Goal: Information Seeking & Learning: Learn about a topic

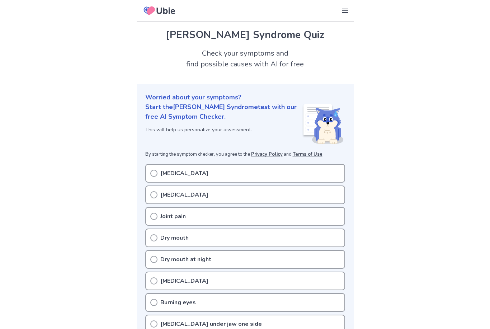
click at [152, 173] on icon at bounding box center [153, 173] width 7 height 7
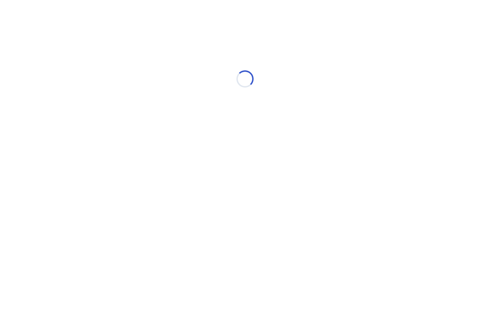
click at [155, 151] on html "Loading..." at bounding box center [245, 75] width 490 height 151
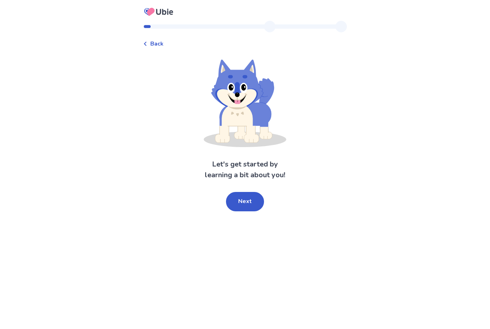
click at [249, 207] on button "Next" at bounding box center [245, 201] width 38 height 19
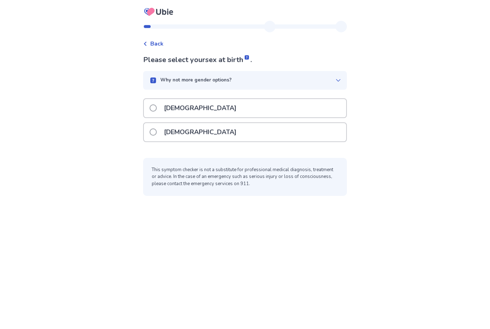
click at [157, 132] on span at bounding box center [153, 131] width 7 height 7
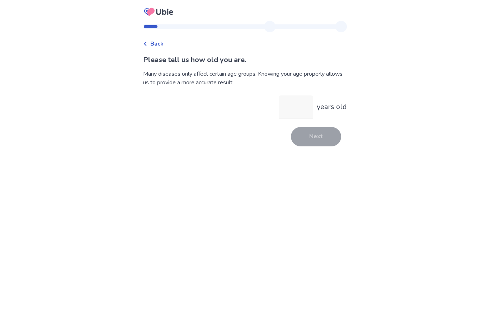
click at [288, 109] on input "years old" at bounding box center [296, 106] width 34 height 23
type input "**"
click at [315, 134] on button "Next" at bounding box center [316, 136] width 50 height 19
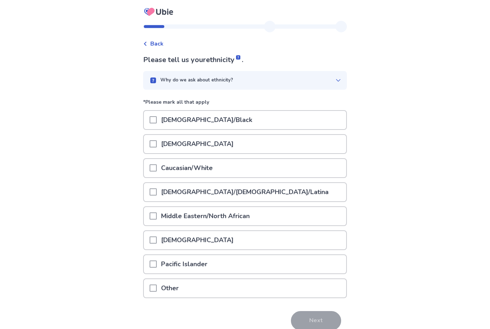
click at [157, 119] on span at bounding box center [153, 119] width 7 height 7
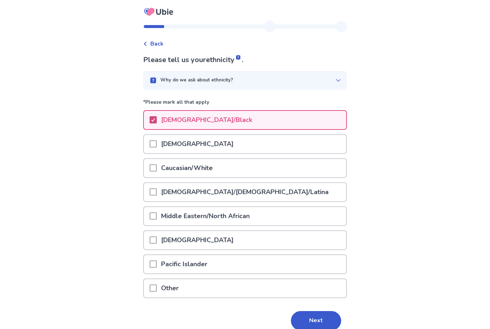
click at [311, 313] on button "Next" at bounding box center [316, 320] width 50 height 19
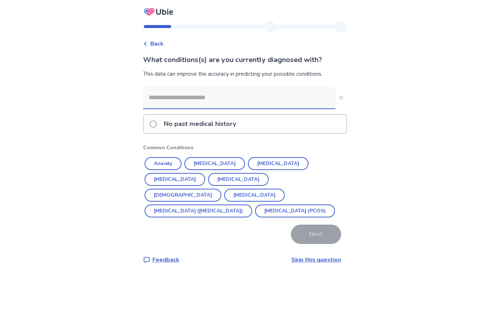
click at [221, 189] on button "[DEMOGRAPHIC_DATA]" at bounding box center [183, 195] width 77 height 13
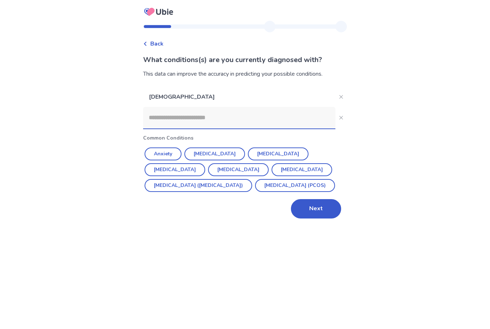
click at [222, 158] on button "[MEDICAL_DATA]" at bounding box center [214, 153] width 61 height 13
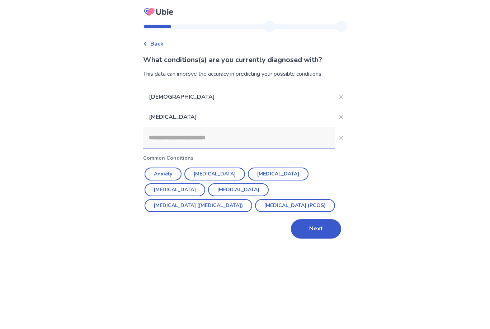
click at [257, 145] on input at bounding box center [239, 138] width 192 height 22
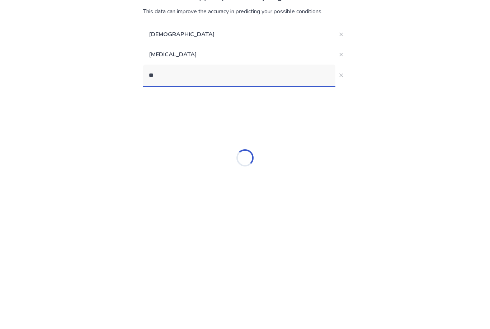
type input "***"
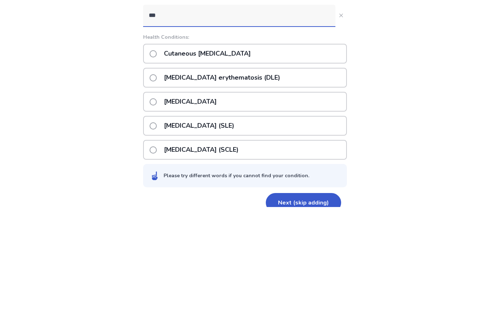
click at [238, 239] on p "[MEDICAL_DATA] (SLE)" at bounding box center [199, 248] width 79 height 18
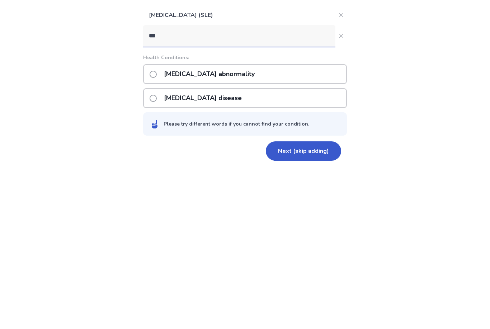
type input "***"
click at [258, 210] on div "[MEDICAL_DATA] disease" at bounding box center [245, 220] width 204 height 20
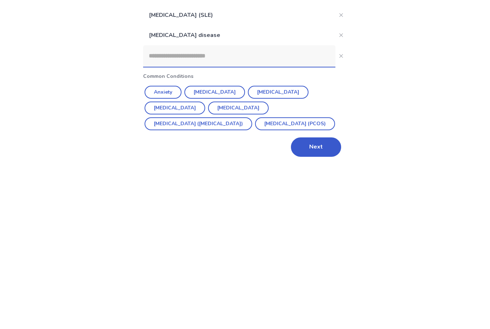
scroll to position [23, 0]
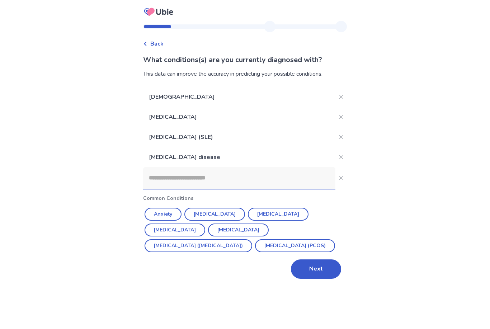
click at [200, 167] on input at bounding box center [239, 178] width 192 height 22
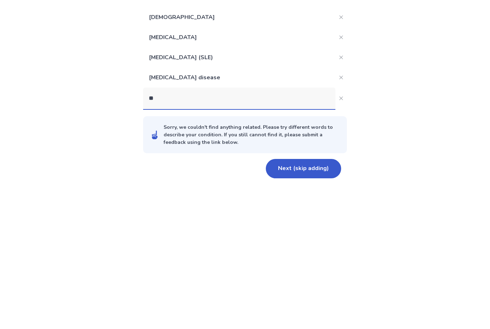
type input "***"
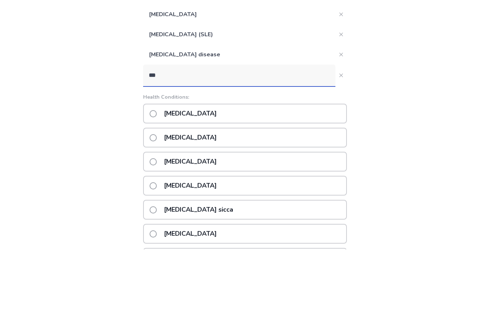
click at [221, 208] on p "[MEDICAL_DATA]" at bounding box center [190, 217] width 61 height 18
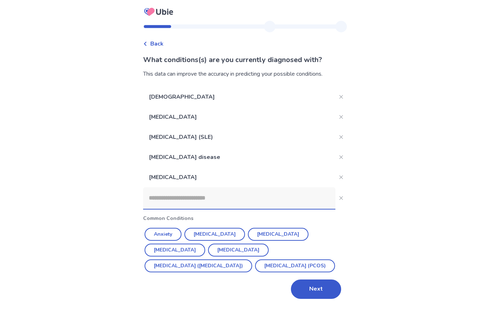
click at [274, 187] on input at bounding box center [239, 198] width 192 height 22
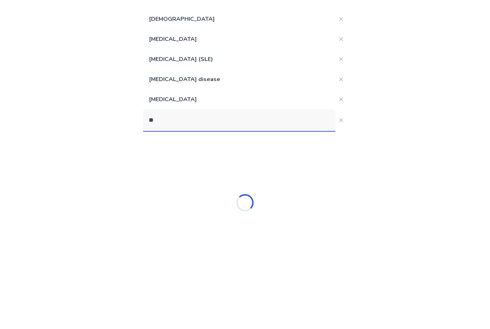
type input "*"
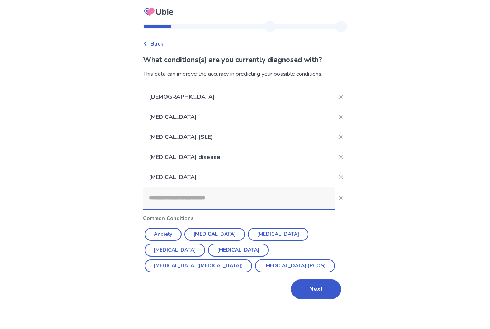
click at [307, 279] on button "Next" at bounding box center [316, 288] width 50 height 19
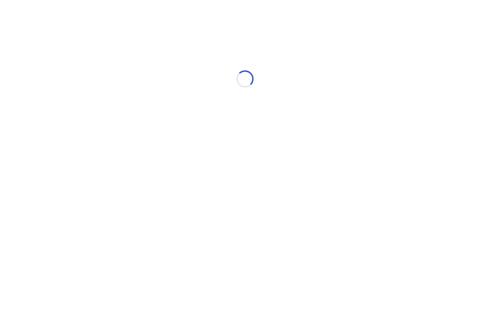
scroll to position [0, 0]
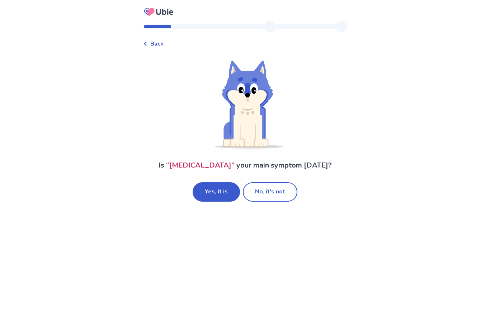
click at [226, 194] on button "Yes, it is" at bounding box center [216, 191] width 47 height 19
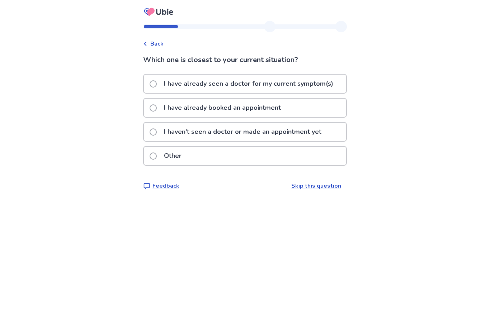
click at [304, 110] on div "I have already booked an appointment" at bounding box center [245, 108] width 202 height 18
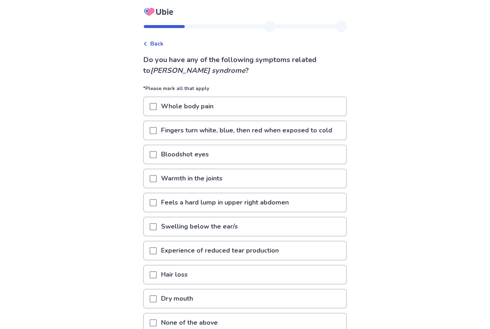
click at [213, 155] on p "Bloodshot eyes" at bounding box center [185, 154] width 56 height 18
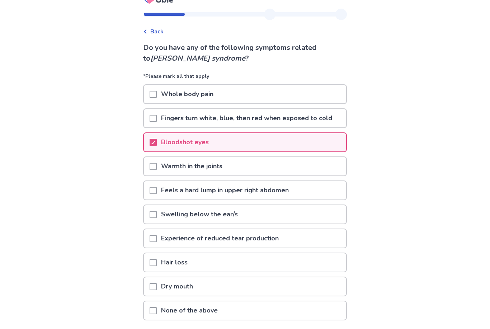
scroll to position [12, 0]
click at [213, 212] on p "Swelling below the ear/s" at bounding box center [199, 214] width 85 height 18
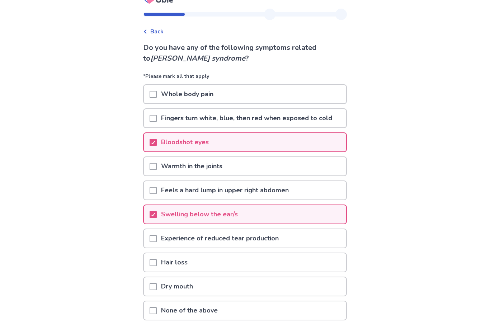
click at [156, 287] on span at bounding box center [153, 286] width 7 height 7
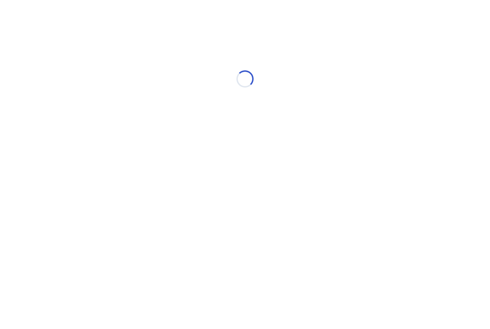
select select "*"
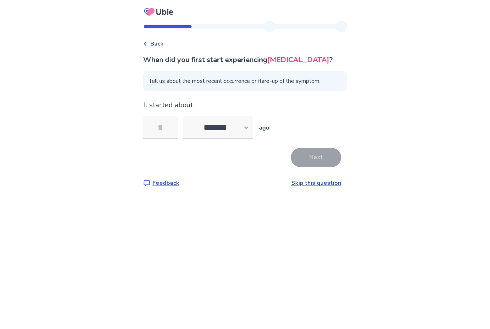
click at [171, 127] on input "tel" at bounding box center [160, 127] width 34 height 23
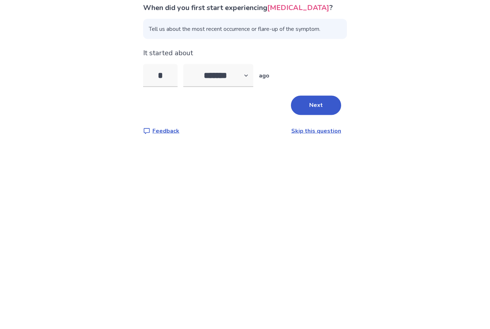
type input "*"
click at [249, 116] on select "******* ****** ******* ******** *******" at bounding box center [218, 127] width 70 height 23
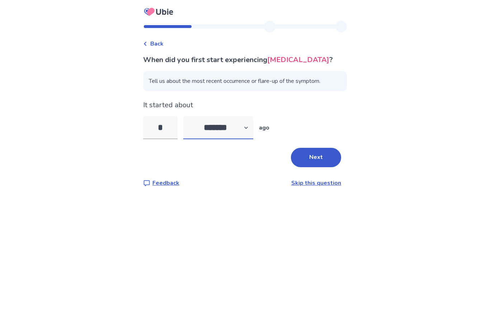
select select "*"
click at [331, 148] on button "Next" at bounding box center [316, 157] width 50 height 19
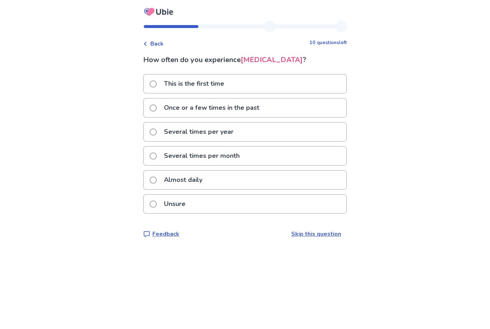
click at [161, 176] on label "Almost daily" at bounding box center [178, 180] width 57 height 18
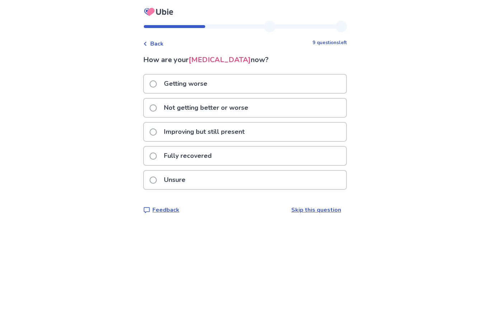
click at [160, 80] on label "Getting worse" at bounding box center [181, 84] width 62 height 18
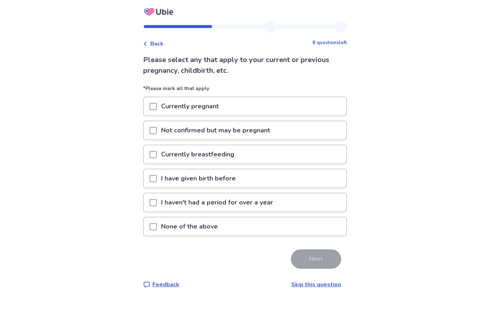
click at [157, 178] on span at bounding box center [153, 178] width 7 height 7
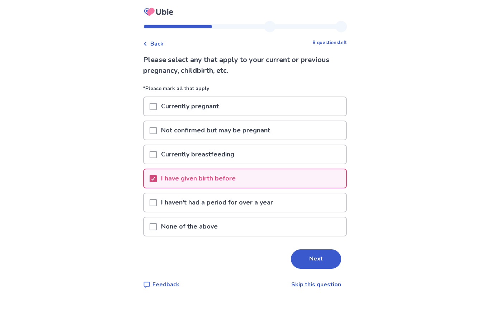
click at [308, 259] on button "Next" at bounding box center [316, 258] width 50 height 19
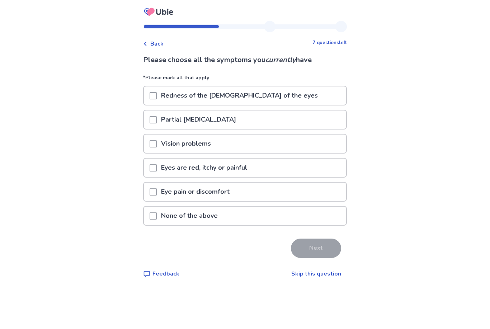
click at [288, 96] on div "Redness of the [DEMOGRAPHIC_DATA] of the eyes" at bounding box center [245, 95] width 202 height 18
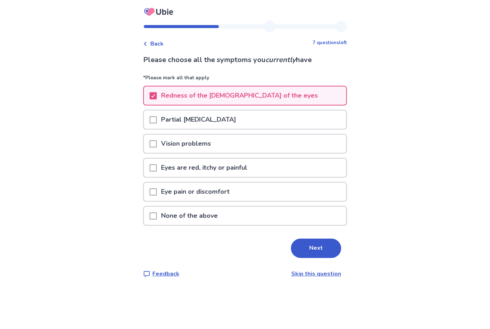
click at [237, 145] on div "Vision problems" at bounding box center [245, 143] width 202 height 18
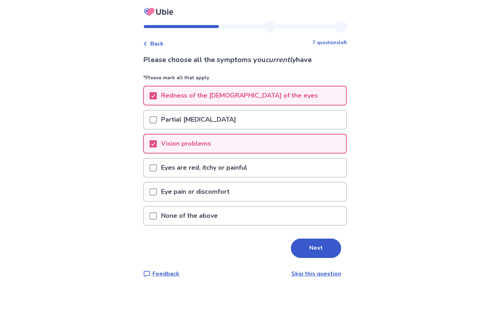
click at [206, 167] on p "Eyes are red, itchy or painful" at bounding box center [204, 167] width 95 height 18
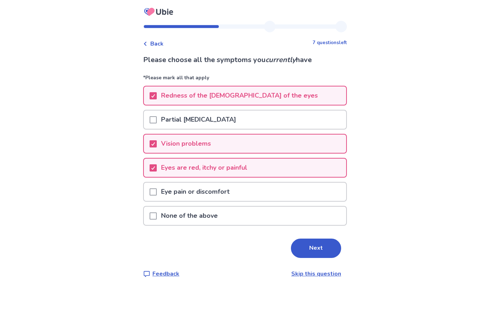
click at [185, 188] on p "Eye pain or discomfort" at bounding box center [195, 192] width 77 height 18
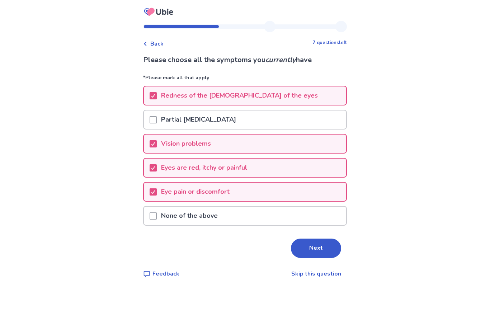
click at [322, 249] on button "Next" at bounding box center [316, 247] width 50 height 19
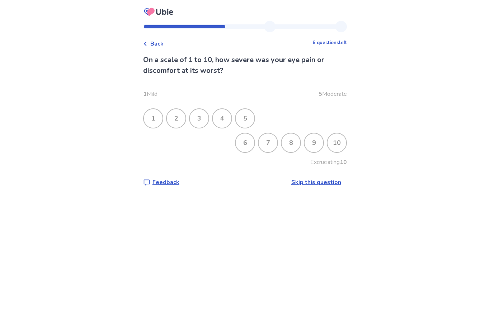
click at [336, 140] on div "10" at bounding box center [336, 142] width 19 height 19
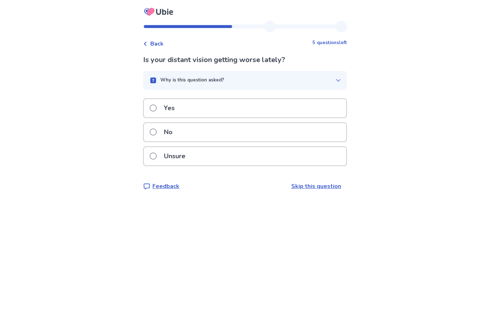
click at [255, 111] on div "Yes" at bounding box center [245, 108] width 202 height 18
click at [219, 129] on div "No" at bounding box center [245, 132] width 202 height 18
click at [232, 105] on div "Yes" at bounding box center [245, 108] width 202 height 18
click at [231, 132] on div "No" at bounding box center [245, 132] width 202 height 18
click at [229, 108] on div "Yes" at bounding box center [245, 108] width 202 height 18
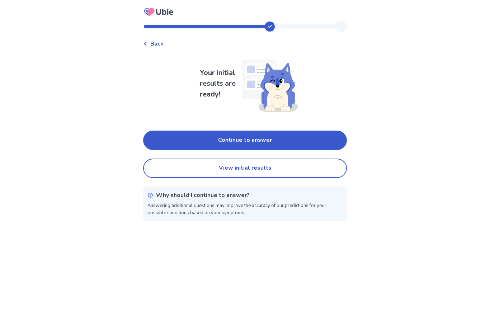
click at [246, 138] on button "Continue to answer" at bounding box center [245, 140] width 204 height 19
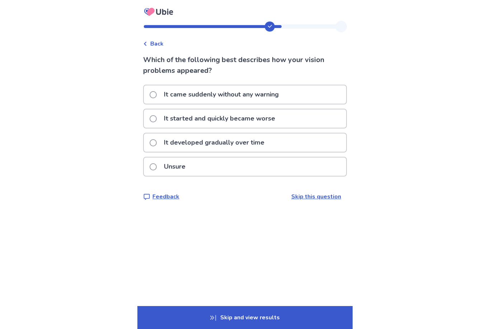
click at [239, 142] on p "It developed gradually over time" at bounding box center [214, 142] width 109 height 18
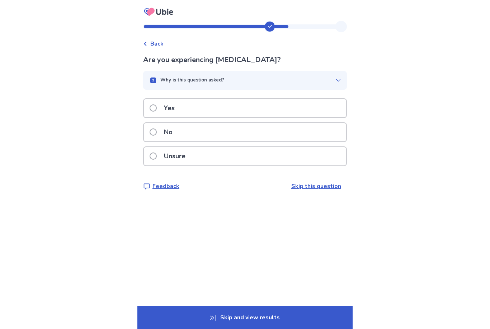
click at [216, 108] on div "Yes" at bounding box center [245, 108] width 202 height 18
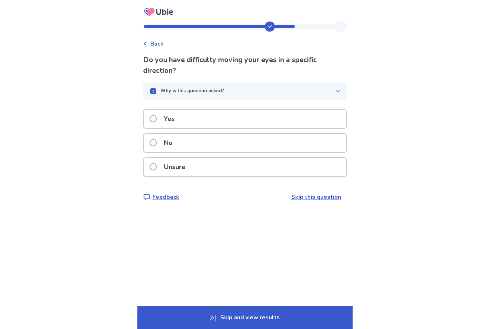
click at [210, 142] on div "No" at bounding box center [245, 143] width 202 height 18
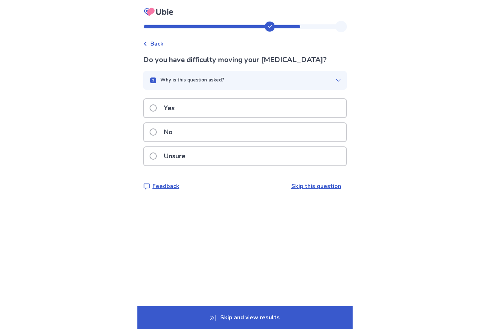
click at [208, 128] on div "No" at bounding box center [245, 132] width 202 height 18
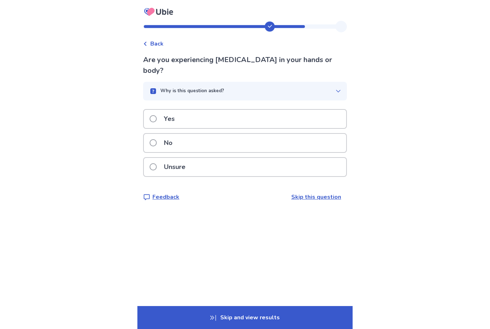
click at [247, 110] on div "Yes" at bounding box center [245, 119] width 202 height 18
click at [250, 110] on div "Yes" at bounding box center [245, 119] width 202 height 18
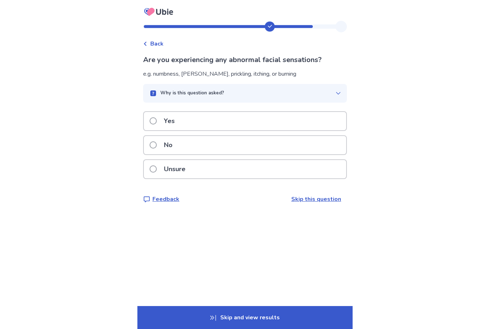
click at [244, 117] on div "Yes" at bounding box center [245, 121] width 202 height 18
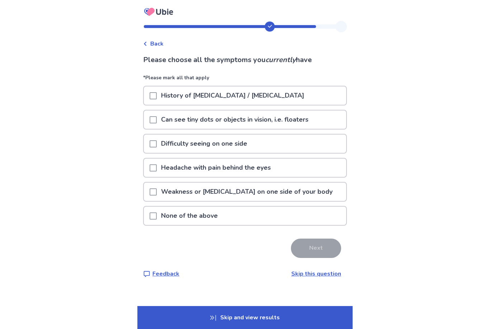
click at [179, 170] on p "Headache with pain behind the eyes" at bounding box center [216, 167] width 118 height 18
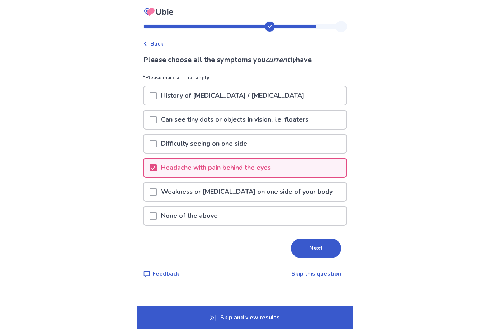
click at [309, 244] on button "Next" at bounding box center [316, 247] width 50 height 19
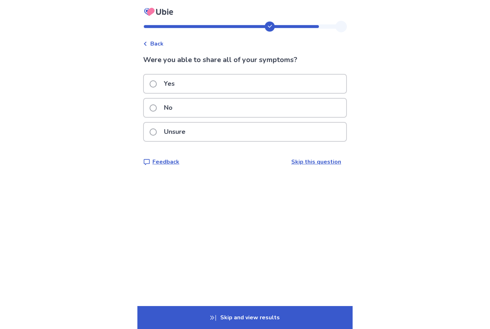
click at [273, 85] on div "Yes" at bounding box center [245, 84] width 202 height 18
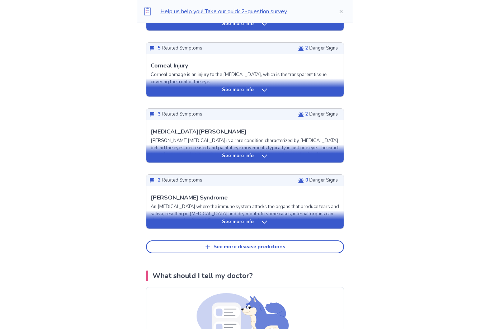
scroll to position [262, 0]
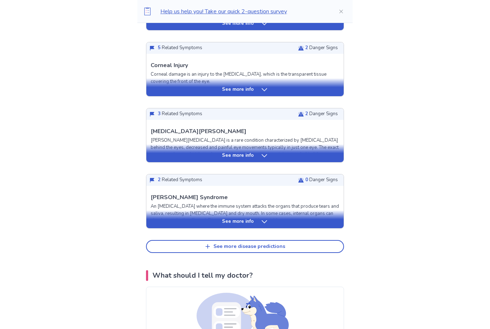
click at [246, 218] on p "See more info" at bounding box center [238, 221] width 32 height 7
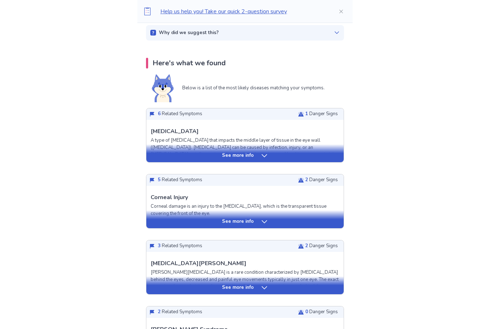
scroll to position [118, 0]
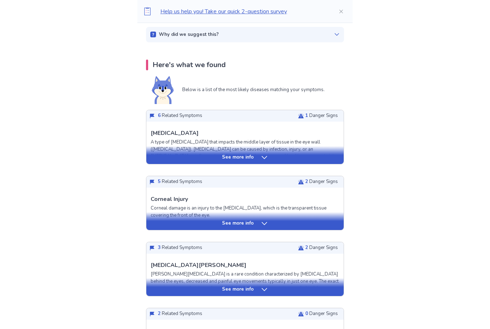
click at [188, 158] on div "See more info" at bounding box center [244, 157] width 197 height 7
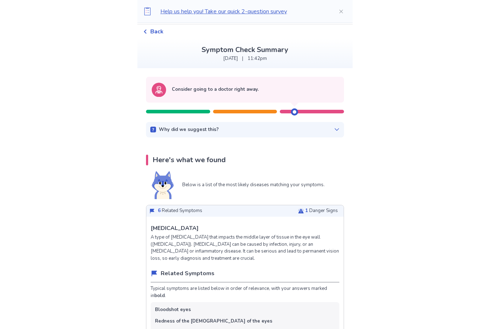
scroll to position [0, 0]
